Goal: Information Seeking & Learning: Find specific fact

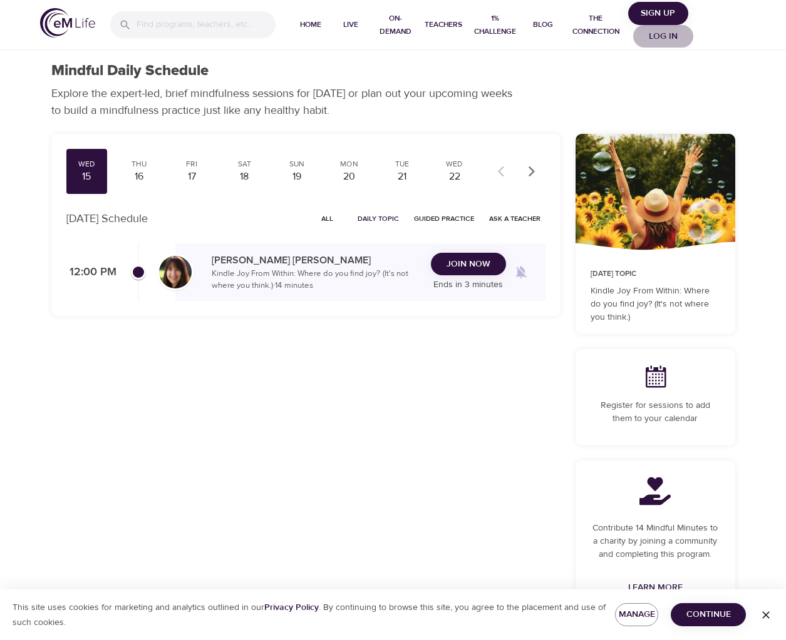
click at [655, 34] on span "Log in" at bounding box center [663, 37] width 50 height 16
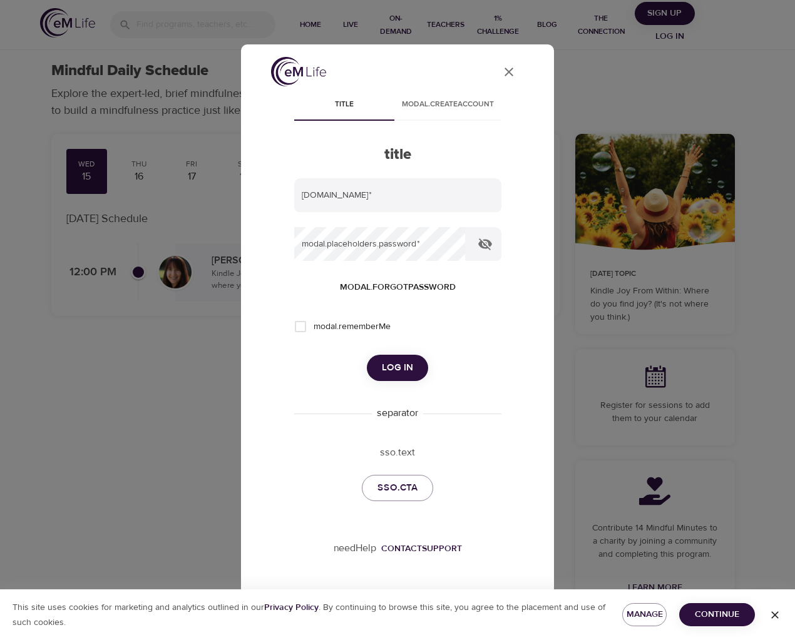
type input "[EMAIL_ADDRESS][DOMAIN_NAME]"
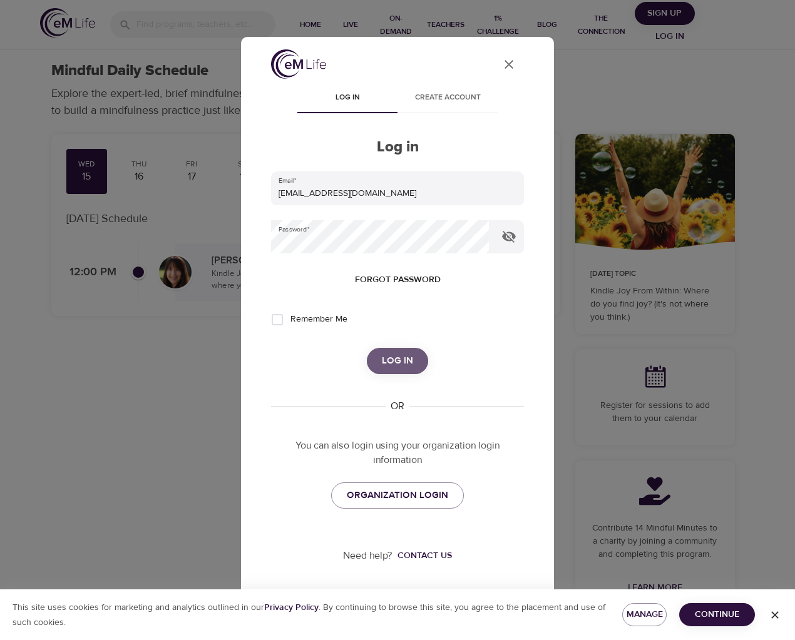
click at [407, 362] on span "Log in" at bounding box center [397, 361] width 31 height 16
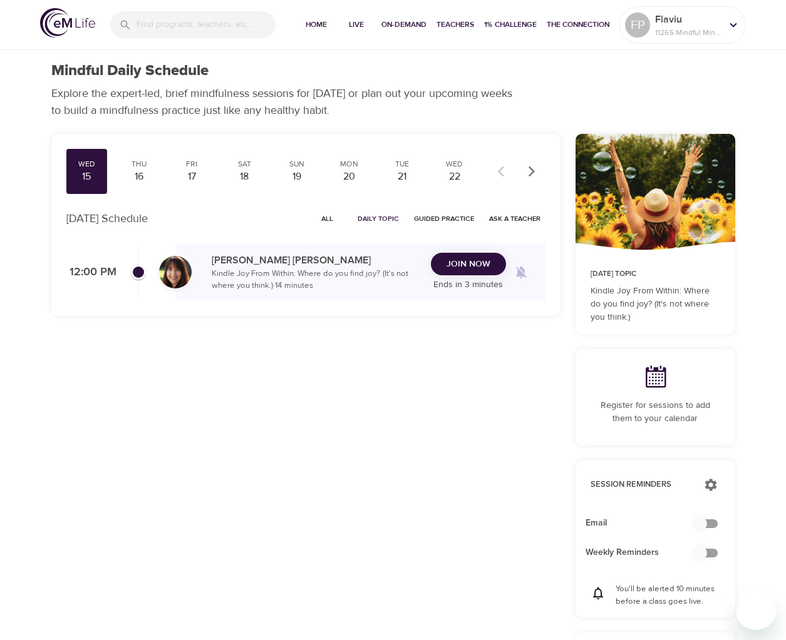
checkbox input "true"
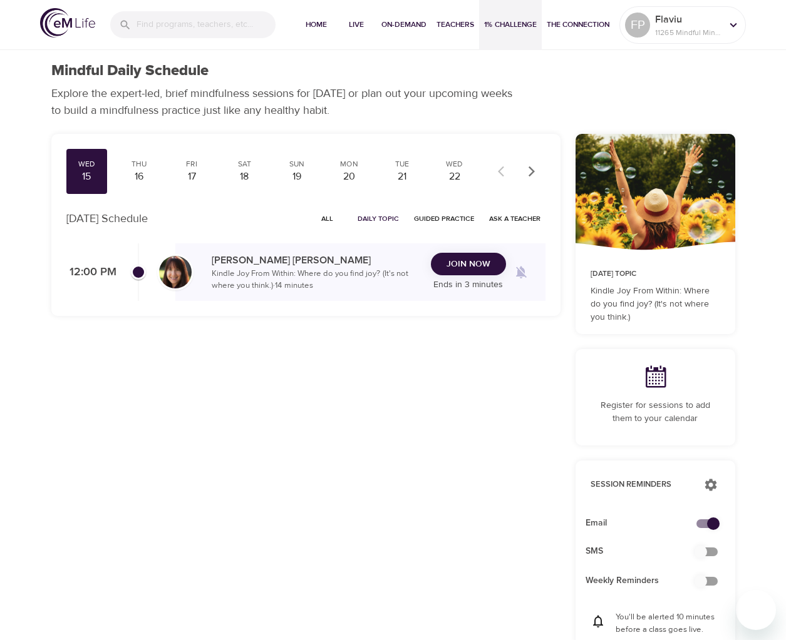
click at [508, 21] on span "1% Challenge" at bounding box center [510, 24] width 53 height 13
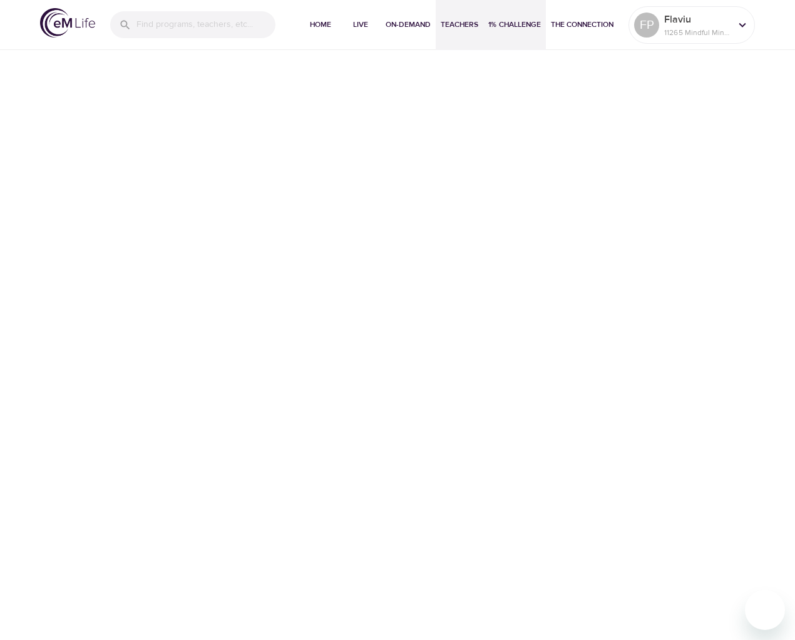
click at [456, 24] on span "Teachers" at bounding box center [460, 24] width 38 height 13
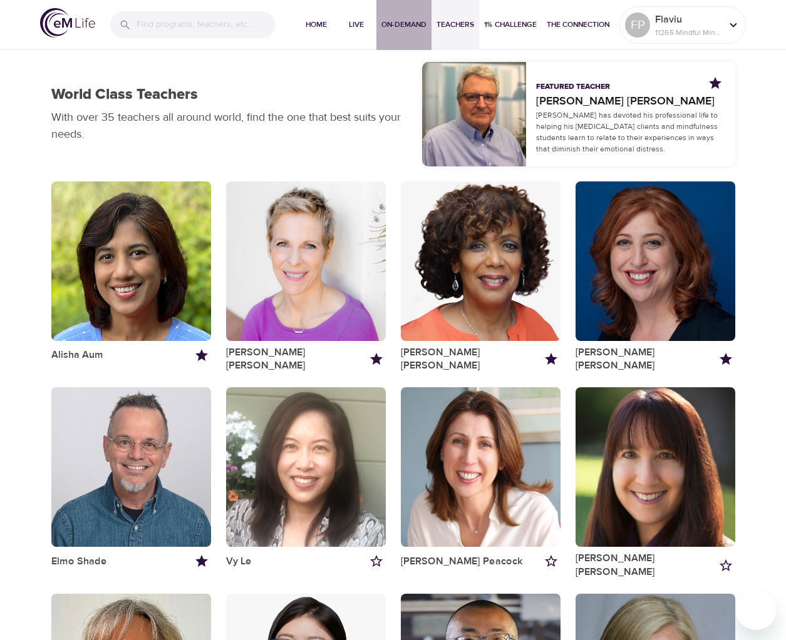
click at [419, 28] on span "On-Demand" at bounding box center [403, 24] width 45 height 13
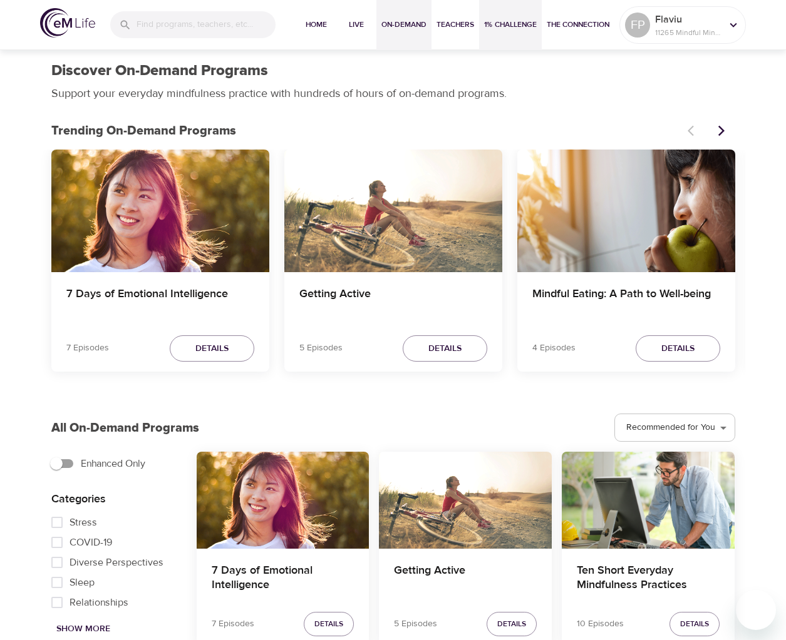
click at [518, 31] on button "1% Challenge" at bounding box center [510, 25] width 63 height 50
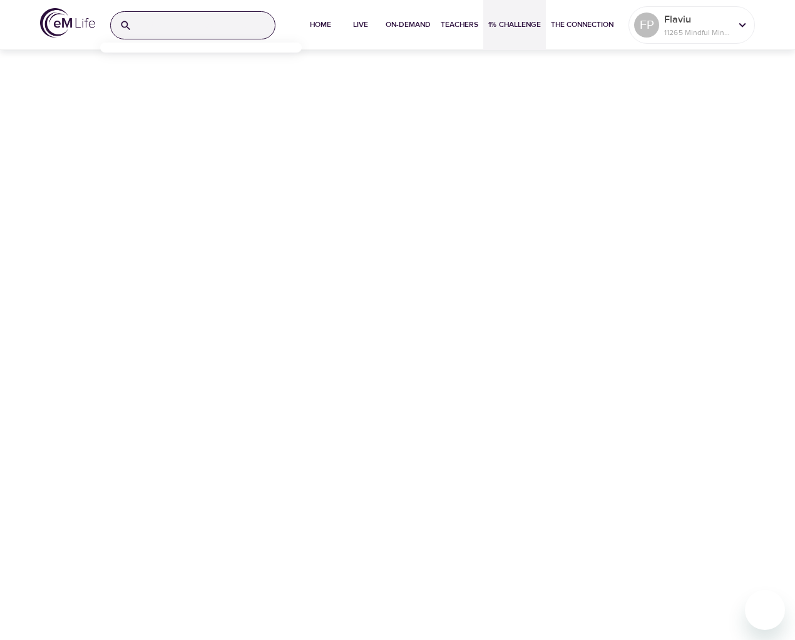
click at [161, 27] on input "search" at bounding box center [206, 25] width 138 height 27
drag, startPoint x: 187, startPoint y: 25, endPoint x: 129, endPoint y: 25, distance: 57.6
click at [129, 25] on div "opc" at bounding box center [192, 25] width 165 height 28
type input "when does OPC start"
click at [260, 24] on icon "button" at bounding box center [261, 25] width 13 height 13
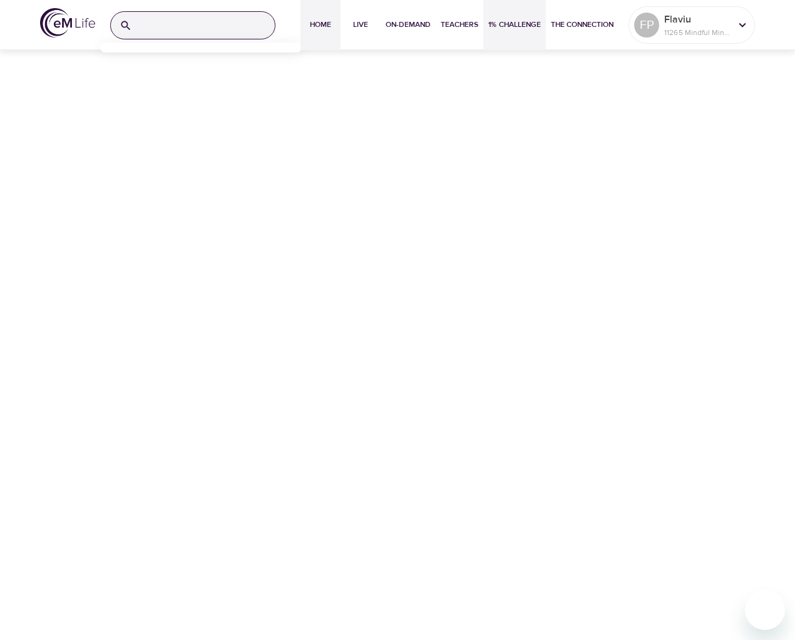
click at [328, 24] on span "Home" at bounding box center [321, 24] width 30 height 13
